Goal: Information Seeking & Learning: Find specific fact

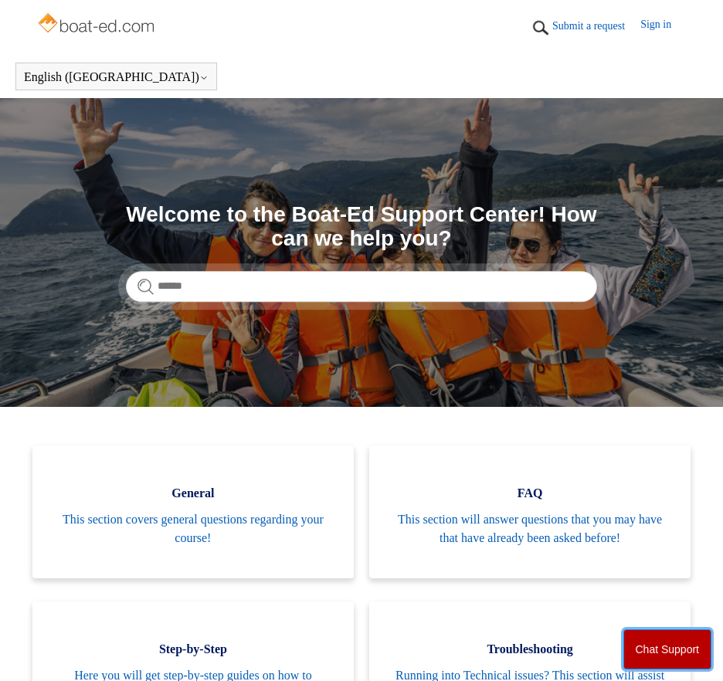
click at [647, 652] on button "Chat Support" at bounding box center [667, 649] width 89 height 40
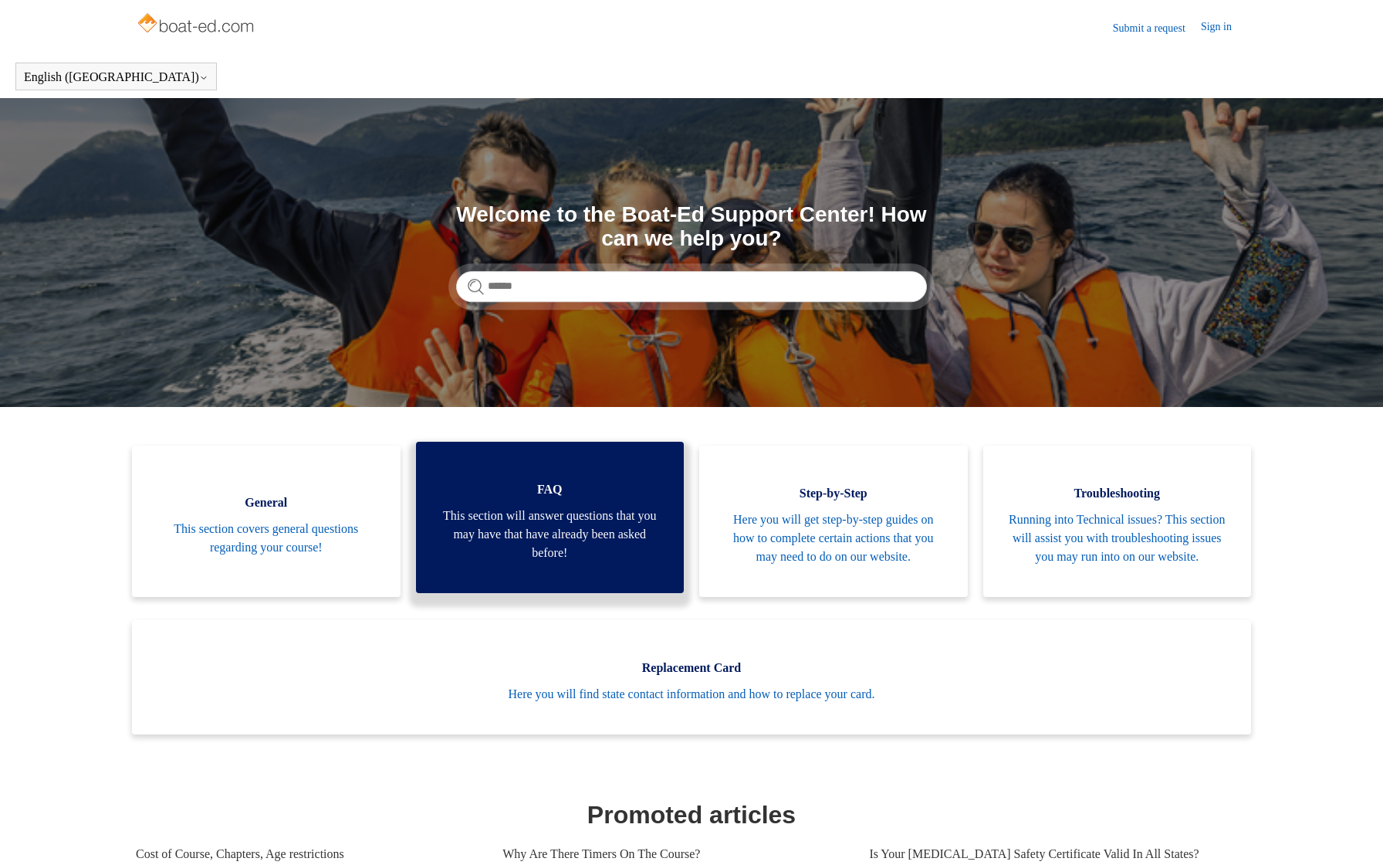
click at [547, 541] on span "This section will answer questions that you may have that have already been ask…" at bounding box center [550, 534] width 222 height 56
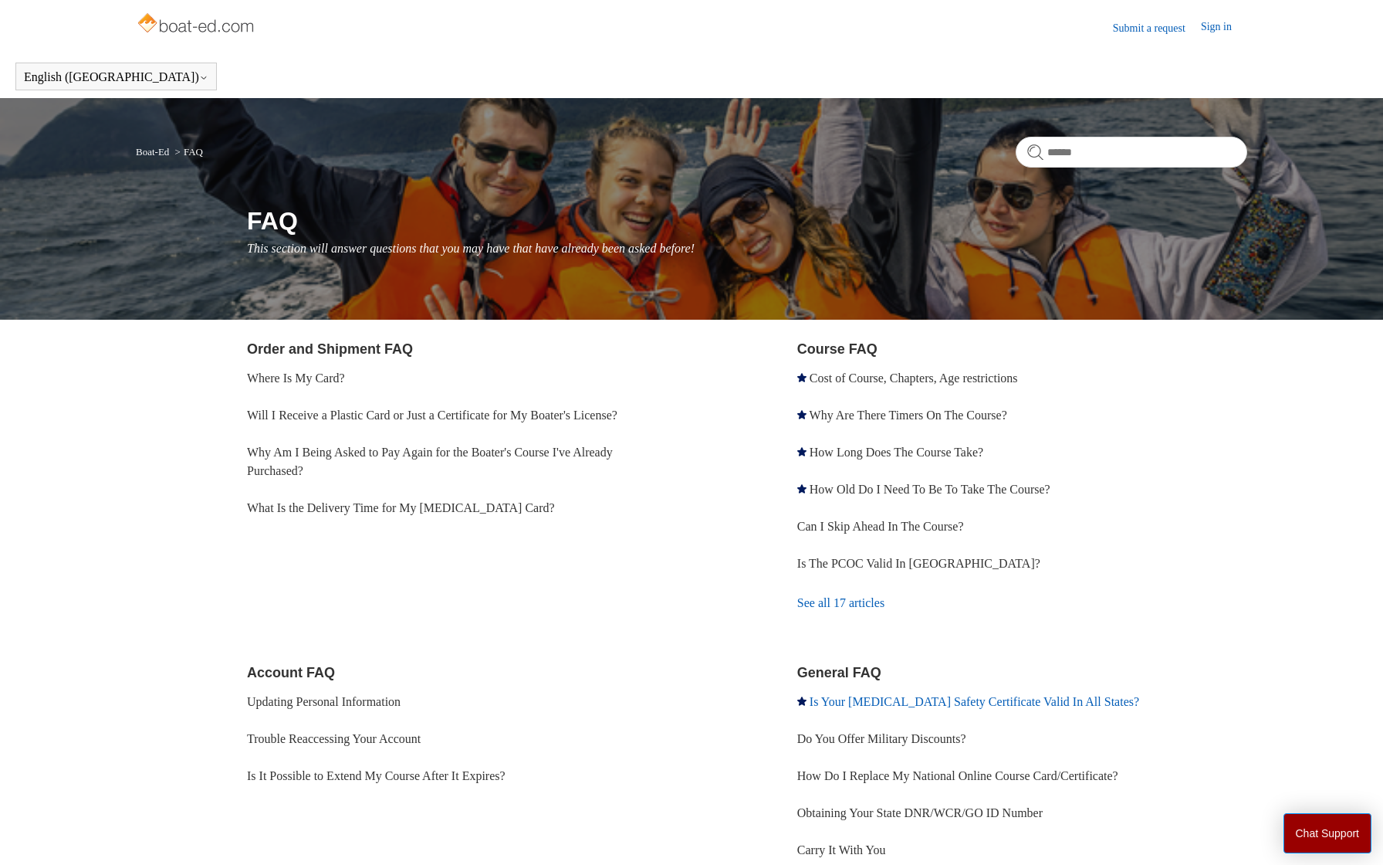
click at [827, 702] on link "Is Your [MEDICAL_DATA] Safety Certificate Valid In All States?" at bounding box center [975, 701] width 330 height 13
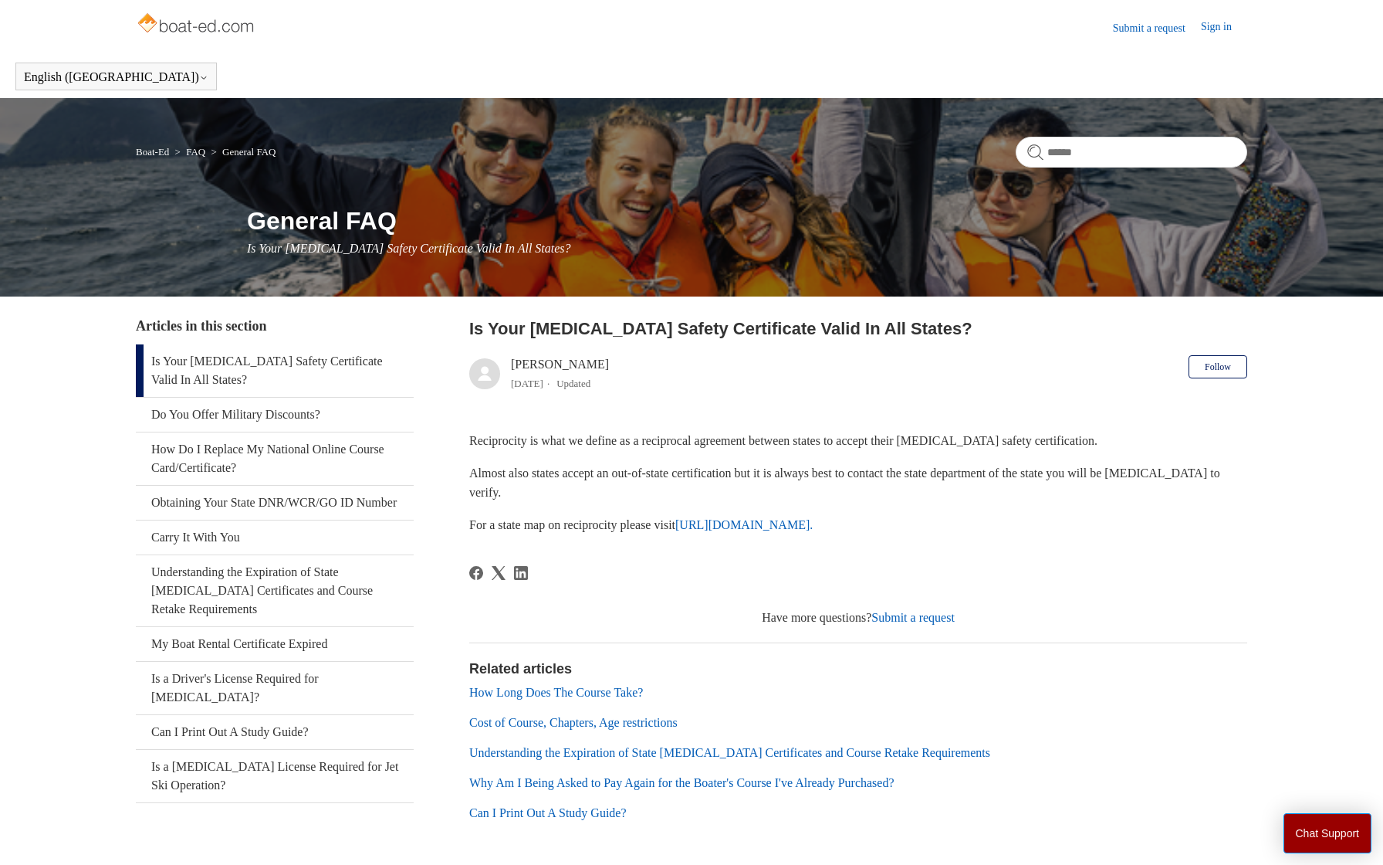
click at [778, 522] on link "https://www.nasbla.org/nasblamain/education/reciprocity." at bounding box center [743, 524] width 137 height 13
